Goal: Entertainment & Leisure: Consume media (video, audio)

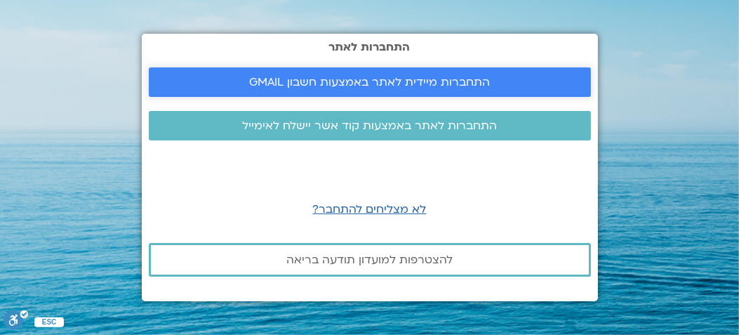
click at [286, 76] on span "התחברות מיידית לאתר באמצעות חשבון GMAIL" at bounding box center [369, 82] width 241 height 13
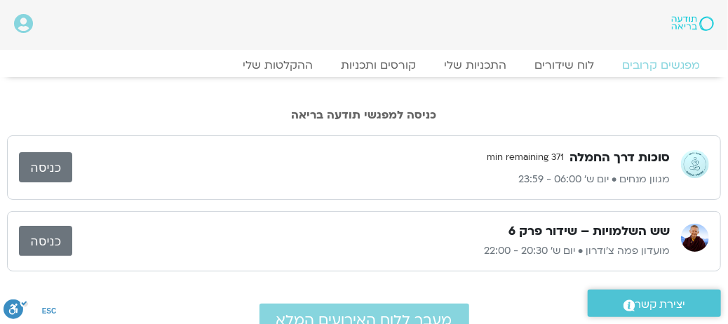
click at [37, 172] on link "כניסה" at bounding box center [45, 167] width 53 height 30
click at [58, 169] on link "כניסה" at bounding box center [45, 167] width 53 height 30
click at [475, 64] on link "התכניות שלי" at bounding box center [475, 65] width 109 height 17
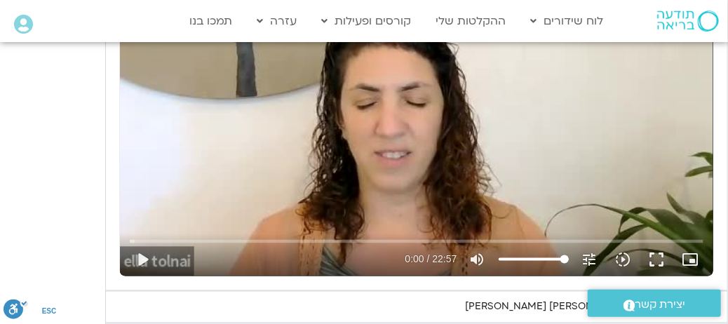
scroll to position [742, 0]
click at [145, 263] on button "play_arrow" at bounding box center [143, 260] width 34 height 34
click at [662, 265] on button "fullscreen" at bounding box center [658, 260] width 34 height 34
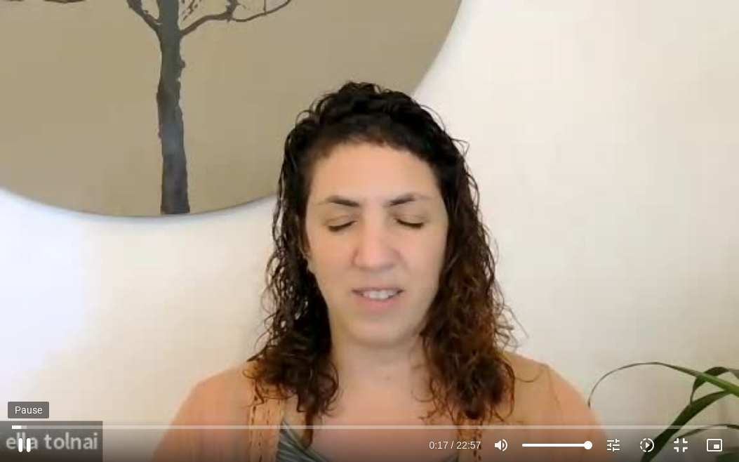
click at [27, 323] on button "pause" at bounding box center [25, 445] width 34 height 34
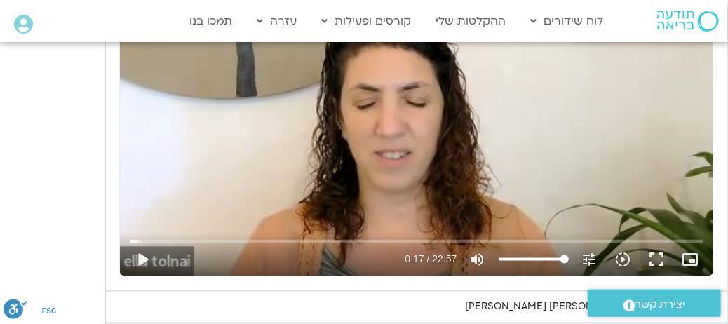
click at [468, 317] on summary "ראיון רביעי - ד"ר אסף סטי אל-בר ודניאלה ספקטור" at bounding box center [416, 307] width 623 height 32
click at [46, 149] on div "יום רביעי - פחד השבוע שלנו מתחיל מהבסיס, תרגול של חמלה עצמית – נוכחת וקשובה בתו…" at bounding box center [364, 299] width 728 height 892
drag, startPoint x: 140, startPoint y: 241, endPoint x: 126, endPoint y: 240, distance: 14.0
click at [130, 240] on input "Seek" at bounding box center [416, 241] width 573 height 8
click at [140, 259] on button "play_arrow" at bounding box center [143, 260] width 34 height 34
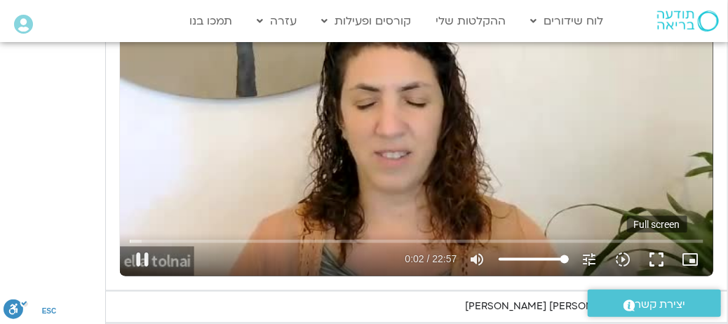
click at [654, 262] on button "fullscreen" at bounding box center [658, 260] width 34 height 34
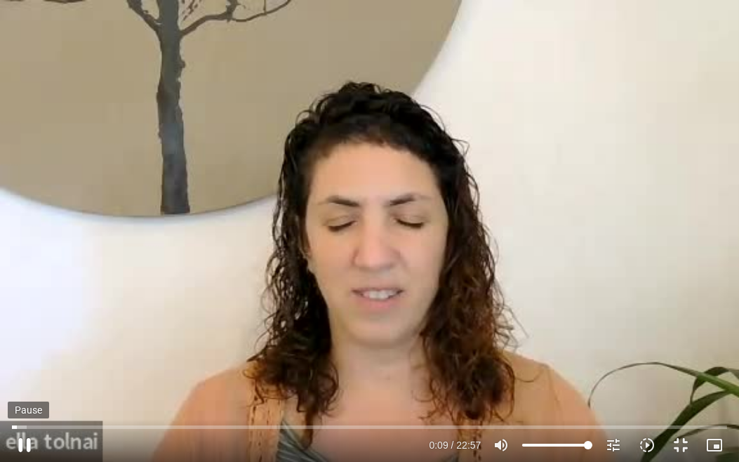
click at [25, 323] on button "pause" at bounding box center [25, 445] width 34 height 34
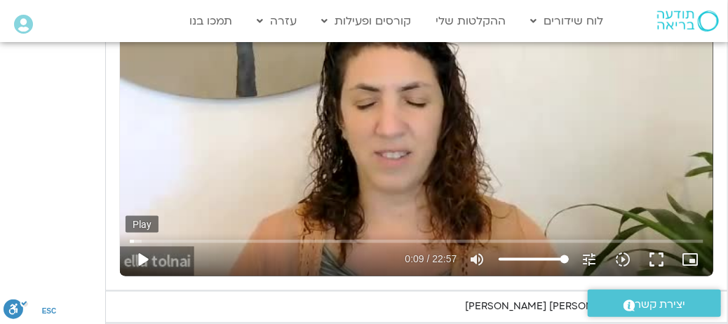
click at [142, 258] on button "play_arrow" at bounding box center [143, 260] width 34 height 34
click at [657, 265] on button "fullscreen" at bounding box center [658, 260] width 34 height 34
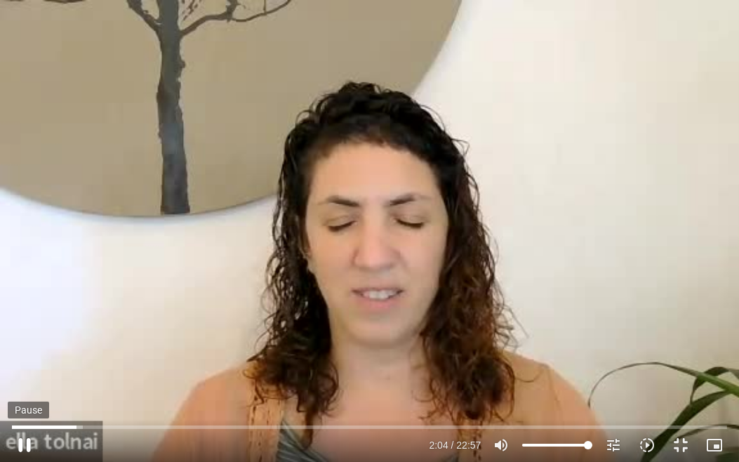
click at [23, 323] on button "pause" at bounding box center [25, 445] width 34 height 34
type input "124.605344"
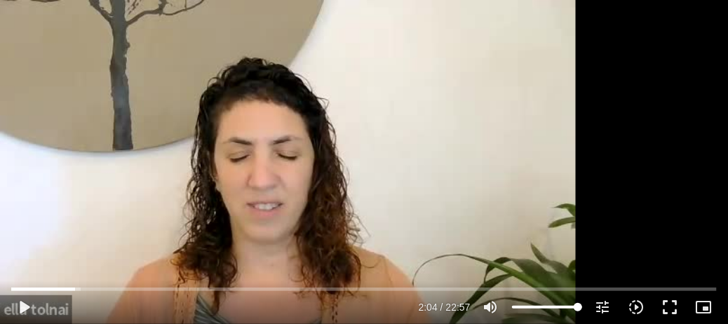
scroll to position [1795, 0]
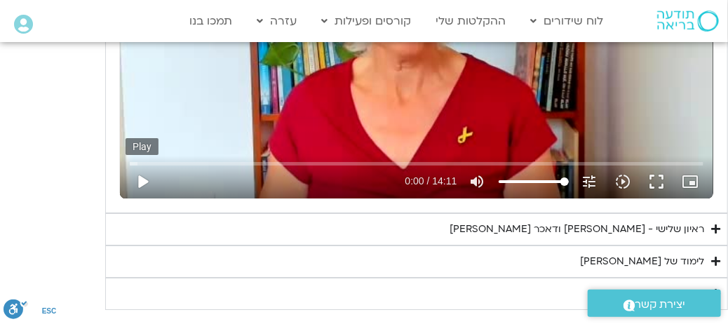
click at [141, 187] on button "play_arrow" at bounding box center [143, 182] width 34 height 34
click at [652, 185] on button "fullscreen" at bounding box center [658, 182] width 34 height 34
type input "222.856789"
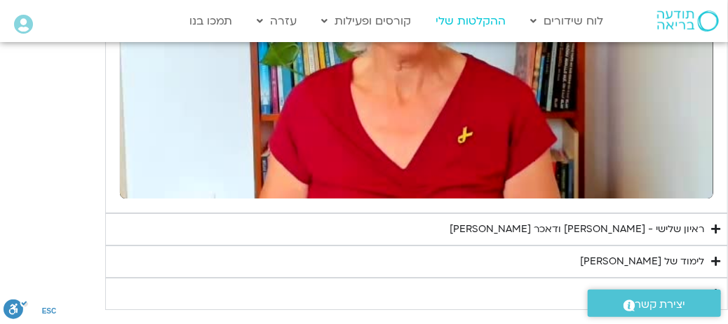
click at [445, 18] on link "ההקלטות שלי" at bounding box center [471, 21] width 84 height 27
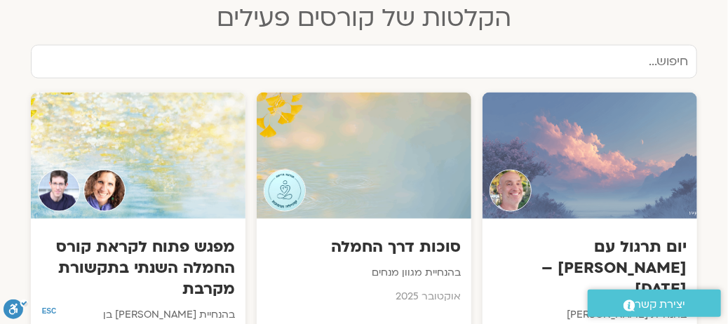
scroll to position [772, 0]
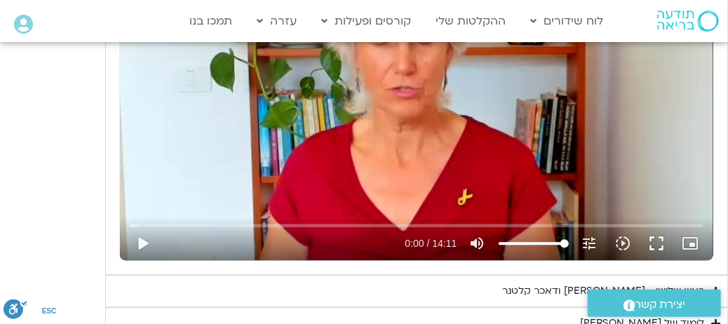
scroll to position [1356, 0]
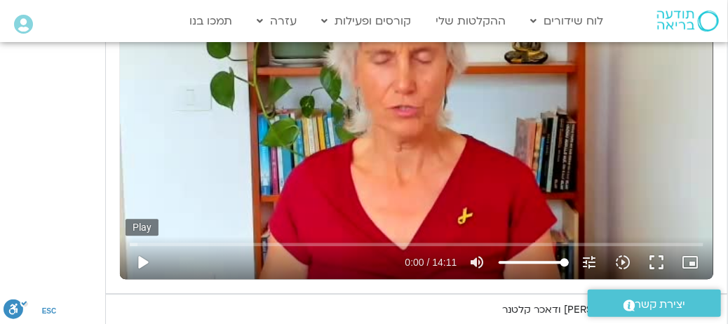
click at [144, 264] on button "play_arrow" at bounding box center [143, 263] width 34 height 34
drag, startPoint x: 137, startPoint y: 249, endPoint x: 248, endPoint y: 245, distance: 110.9
click at [248, 245] on input "Seek" at bounding box center [416, 244] width 573 height 8
drag, startPoint x: 248, startPoint y: 245, endPoint x: 281, endPoint y: 246, distance: 33.0
click at [281, 246] on input "Seek" at bounding box center [416, 244] width 573 height 8
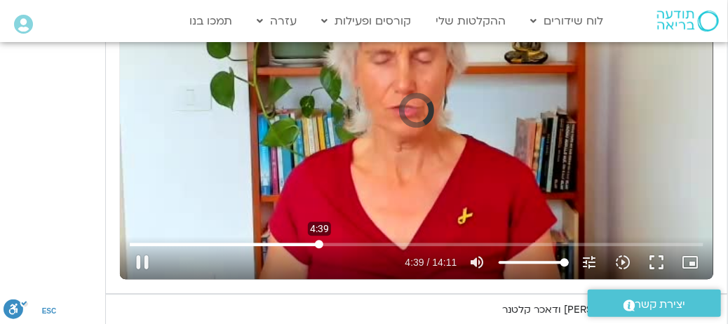
drag, startPoint x: 281, startPoint y: 246, endPoint x: 319, endPoint y: 246, distance: 38.6
click at [319, 246] on input "Seek" at bounding box center [416, 244] width 573 height 8
drag, startPoint x: 322, startPoint y: 247, endPoint x: 365, endPoint y: 250, distance: 42.9
click at [365, 248] on input "Seek" at bounding box center [416, 244] width 573 height 8
drag, startPoint x: 366, startPoint y: 247, endPoint x: 387, endPoint y: 248, distance: 21.1
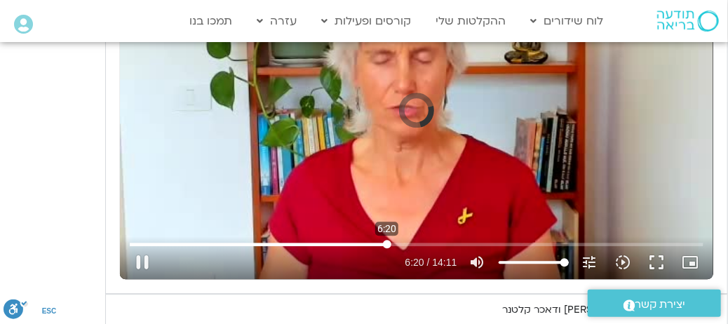
click at [387, 248] on input "Seek" at bounding box center [416, 244] width 573 height 8
drag, startPoint x: 387, startPoint y: 248, endPoint x: 373, endPoint y: 248, distance: 13.3
click at [373, 248] on input "Seek" at bounding box center [416, 244] width 573 height 8
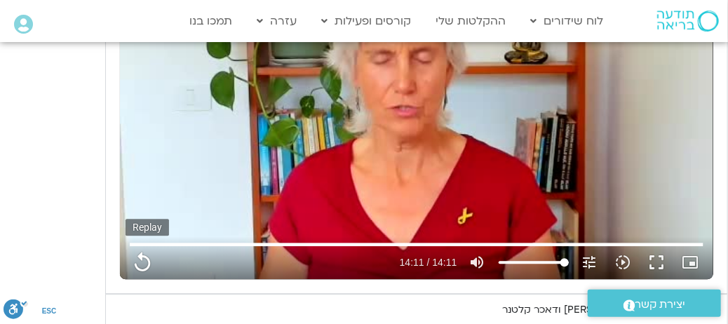
click at [134, 261] on button "replay" at bounding box center [143, 263] width 34 height 34
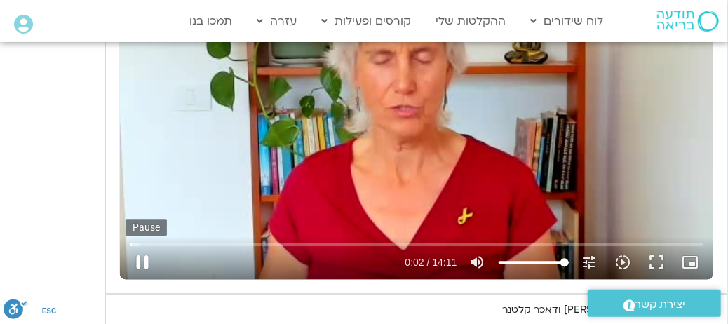
click at [139, 270] on button "pause" at bounding box center [143, 263] width 34 height 34
type input "3.134918"
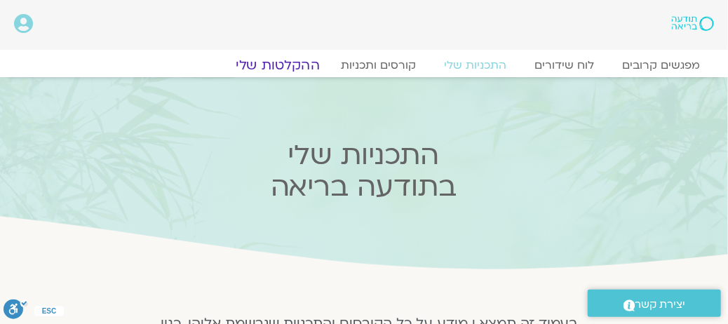
click at [293, 65] on link "ההקלטות שלי" at bounding box center [278, 65] width 118 height 17
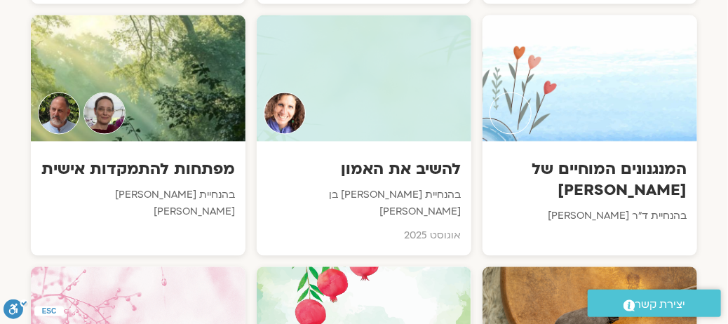
scroll to position [842, 0]
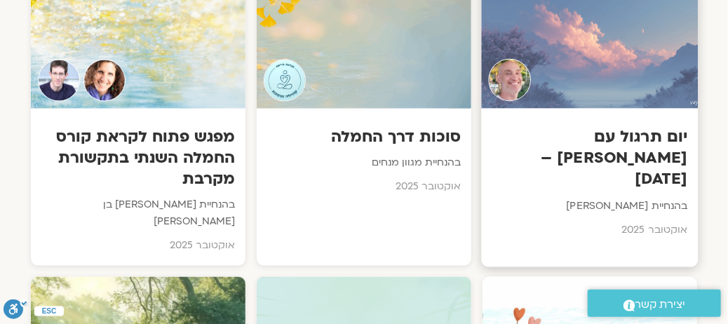
click at [582, 126] on h3 "יום תרגול עם [PERSON_NAME] – [DATE]" at bounding box center [590, 158] width 196 height 65
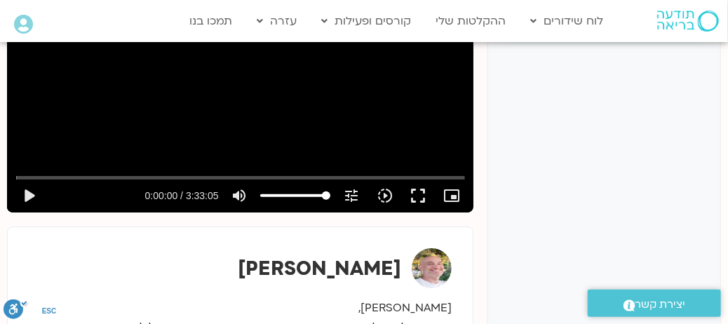
scroll to position [293, 0]
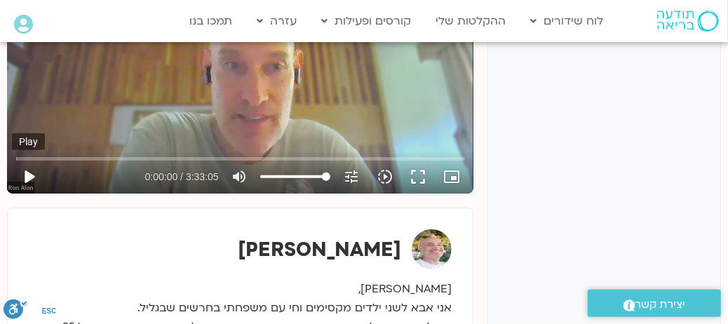
click at [27, 169] on button "play_arrow" at bounding box center [29, 177] width 34 height 34
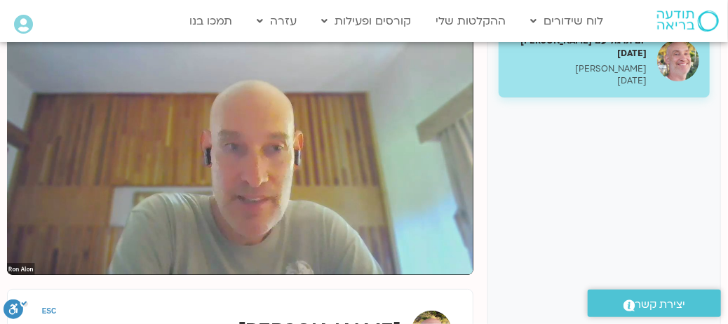
scroll to position [153, 0]
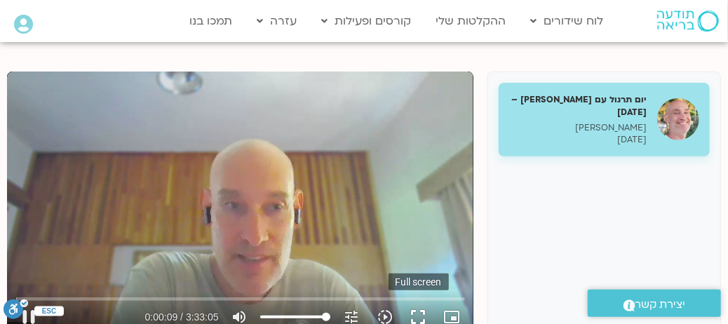
click at [411, 316] on button "fullscreen" at bounding box center [419, 317] width 34 height 34
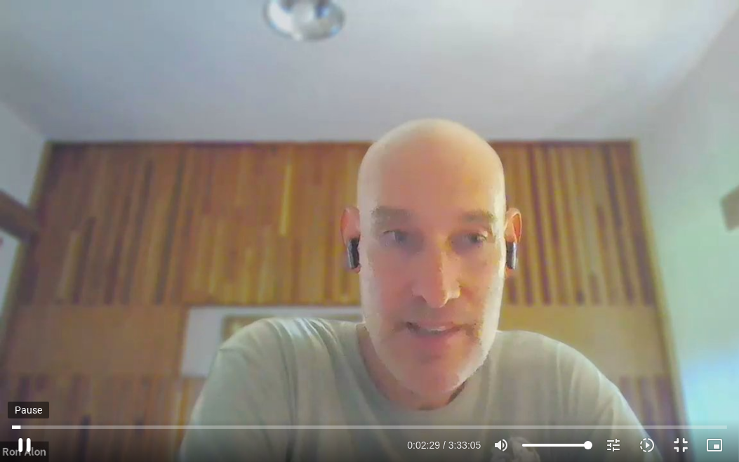
click at [28, 443] on button "pause" at bounding box center [25, 445] width 34 height 34
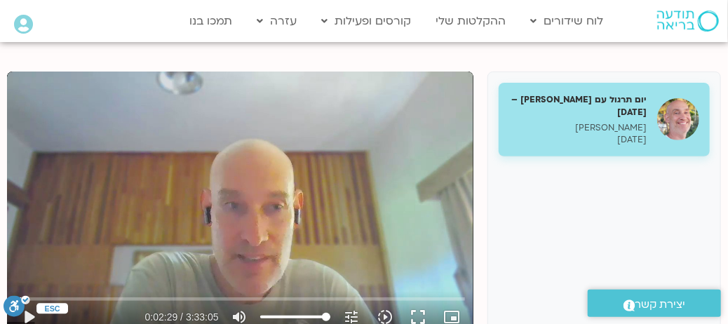
click at [26, 314] on icon ".a fill:#FFF;" at bounding box center [17, 305] width 26 height 21
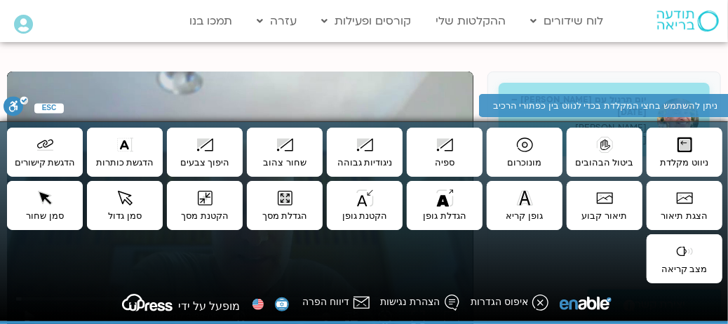
click at [41, 109] on div "Skip Ad 1:08 play_arrow 0:02:29 / 3:33:05 volume_up Mute tune Resolution Auto 7…" at bounding box center [240, 203] width 467 height 262
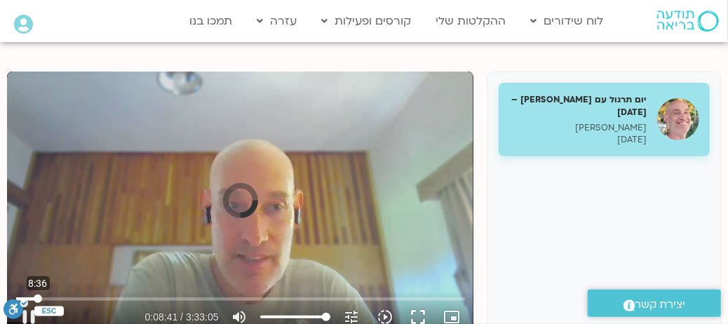
drag, startPoint x: 27, startPoint y: 297, endPoint x: 38, endPoint y: 297, distance: 11.2
click at [38, 297] on input "Seek" at bounding box center [240, 299] width 449 height 8
drag, startPoint x: 38, startPoint y: 297, endPoint x: 31, endPoint y: 297, distance: 7.1
click at [31, 297] on input "Seek" at bounding box center [240, 299] width 449 height 8
drag, startPoint x: 422, startPoint y: 318, endPoint x: 434, endPoint y: 420, distance: 103.0
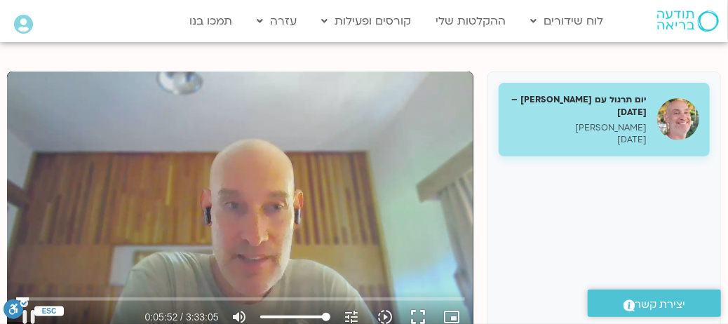
click at [424, 317] on button "fullscreen" at bounding box center [419, 317] width 34 height 34
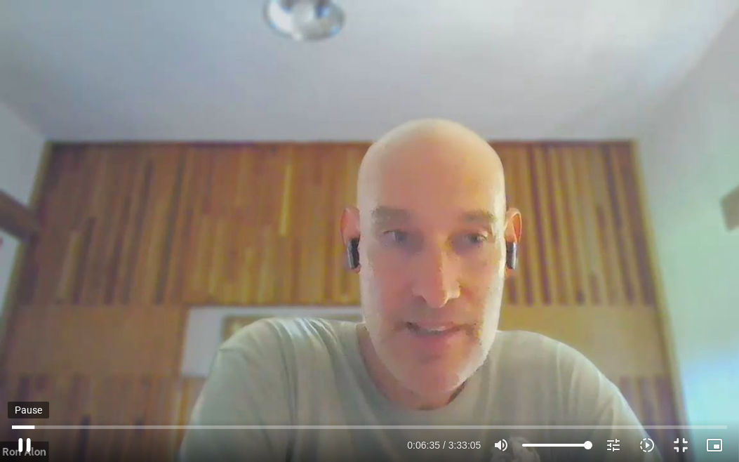
click at [24, 439] on button "pause" at bounding box center [25, 445] width 34 height 34
click at [25, 448] on button "play_arrow" at bounding box center [25, 445] width 34 height 34
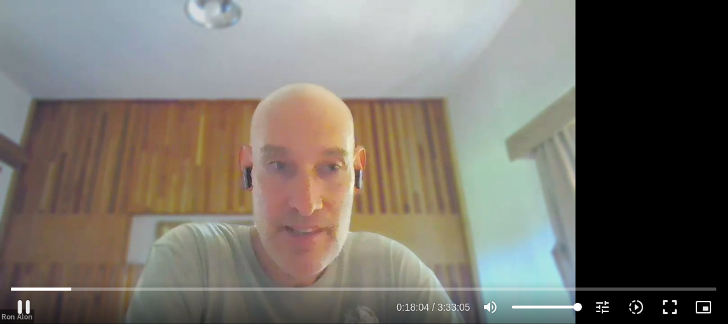
type input "1084.818134"
